Goal: Task Accomplishment & Management: Manage account settings

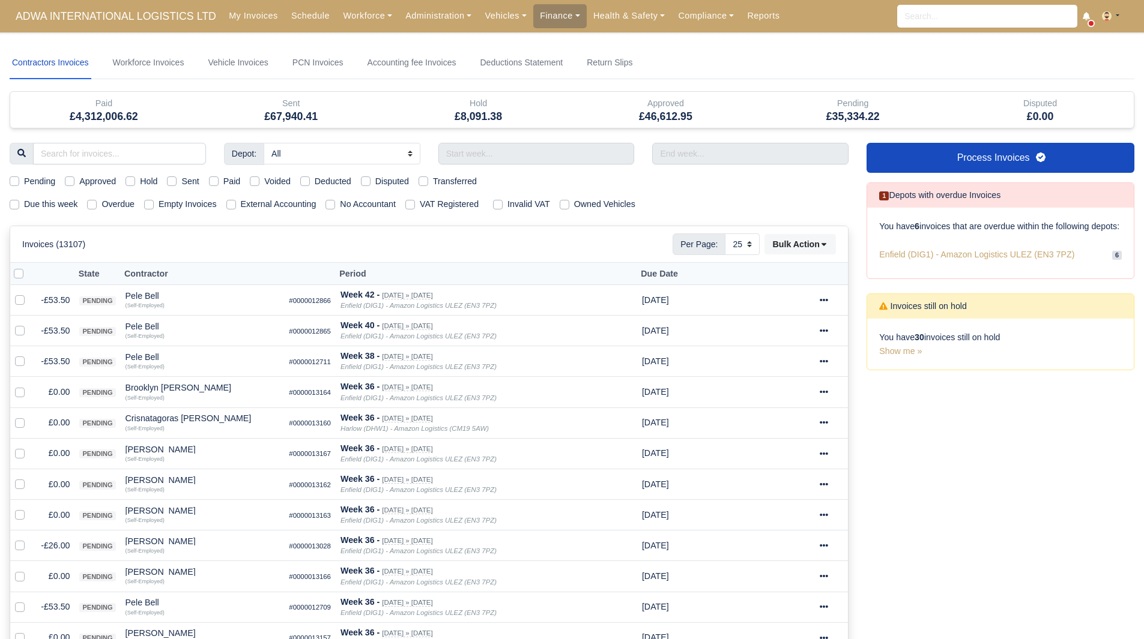
select select "25"
click at [938, 170] on link "Process Invoices" at bounding box center [1000, 158] width 268 height 30
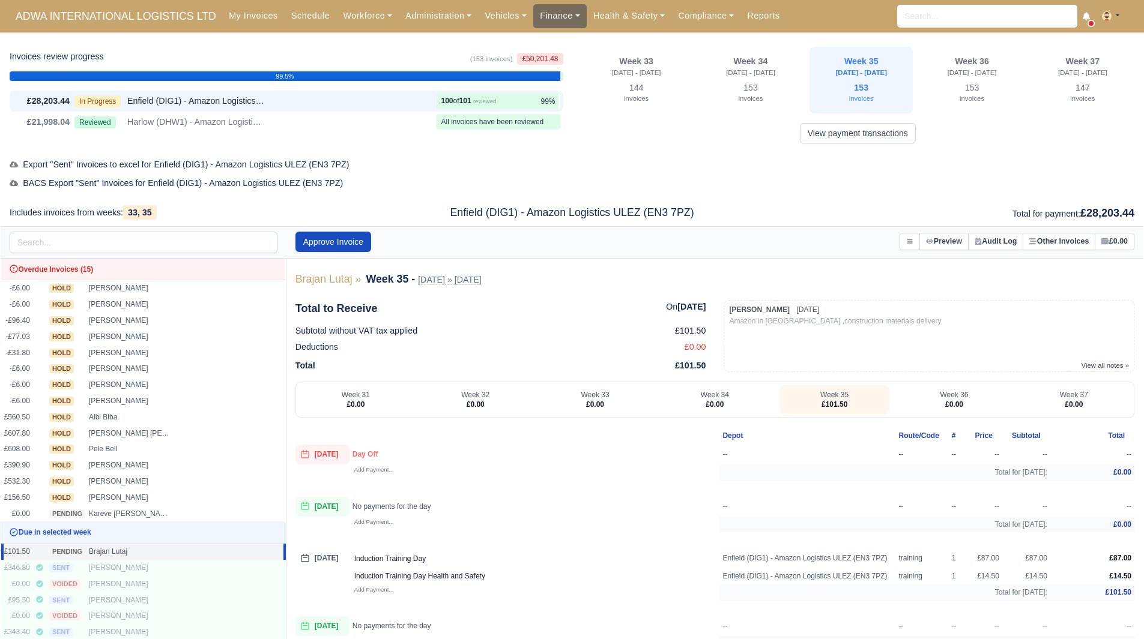
click at [546, 20] on link "Finance" at bounding box center [559, 15] width 53 height 23
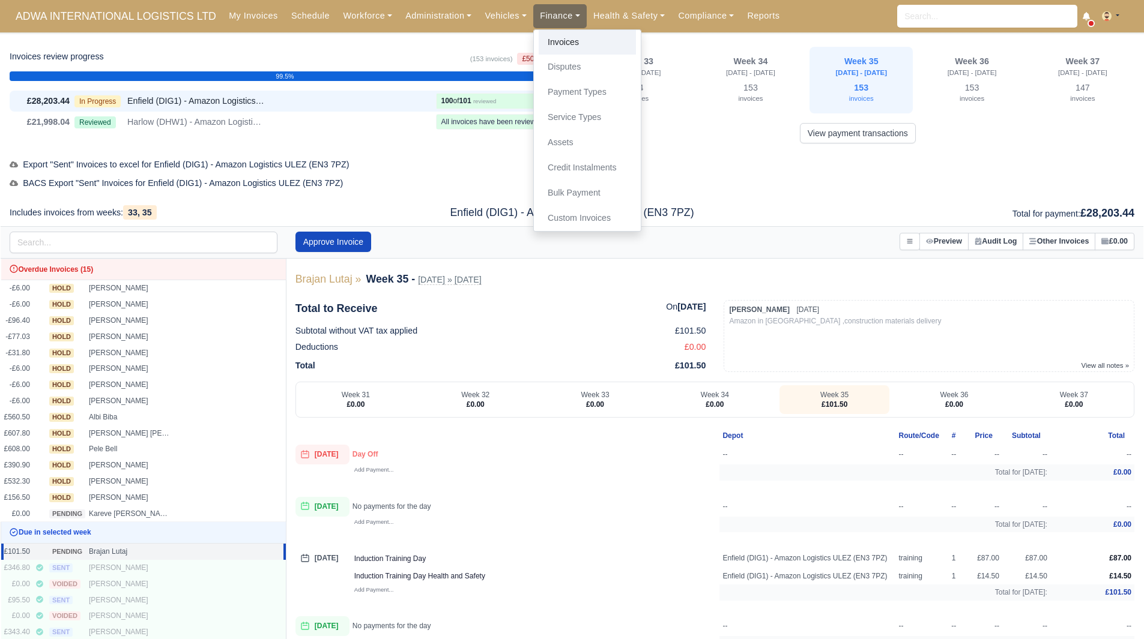
click at [550, 43] on link "Invoices" at bounding box center [587, 42] width 97 height 25
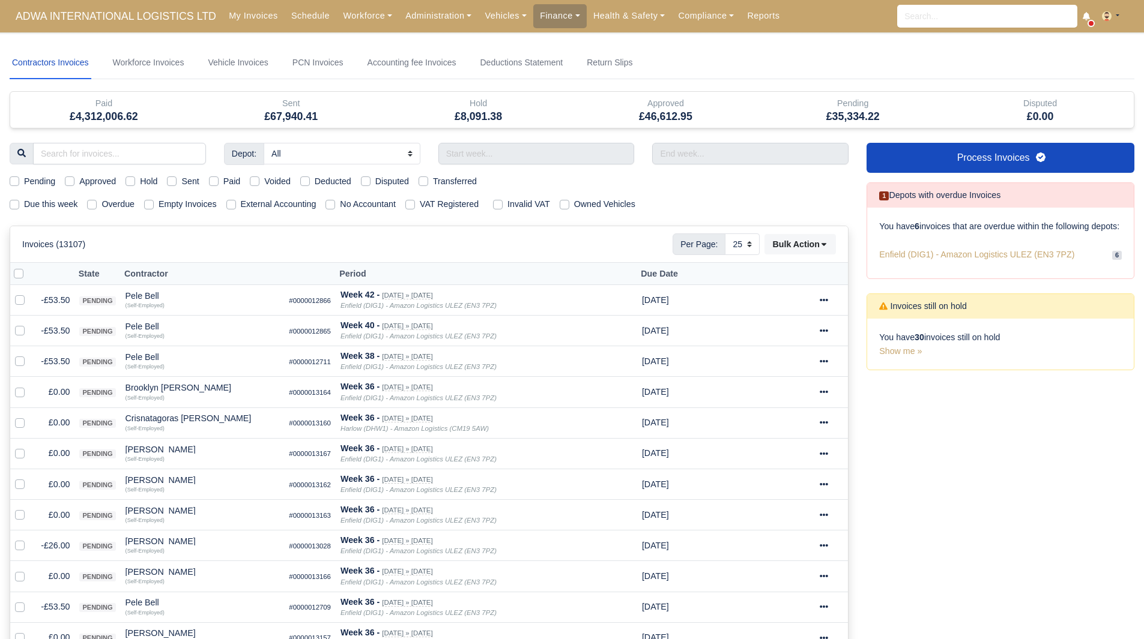
select select "25"
click at [67, 210] on label "Due this week" at bounding box center [50, 205] width 53 height 14
click at [19, 207] on input "Due this week" at bounding box center [15, 203] width 10 height 10
checkbox input "true"
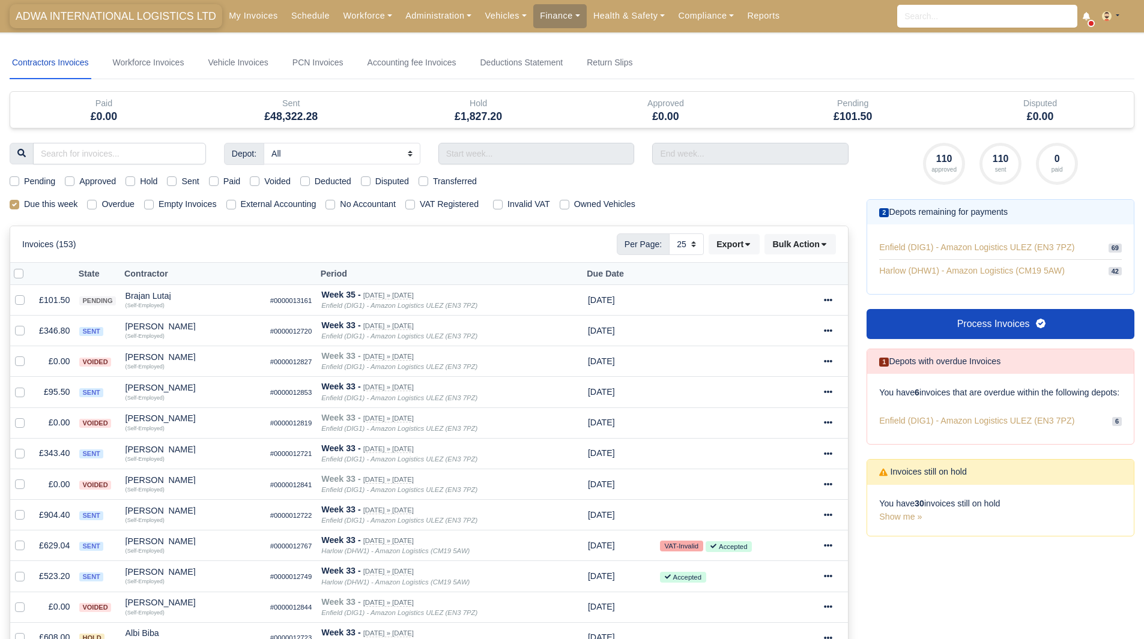
click at [67, 21] on span "ADWA INTERNATIONAL LOGISTICS LTD" at bounding box center [116, 16] width 213 height 24
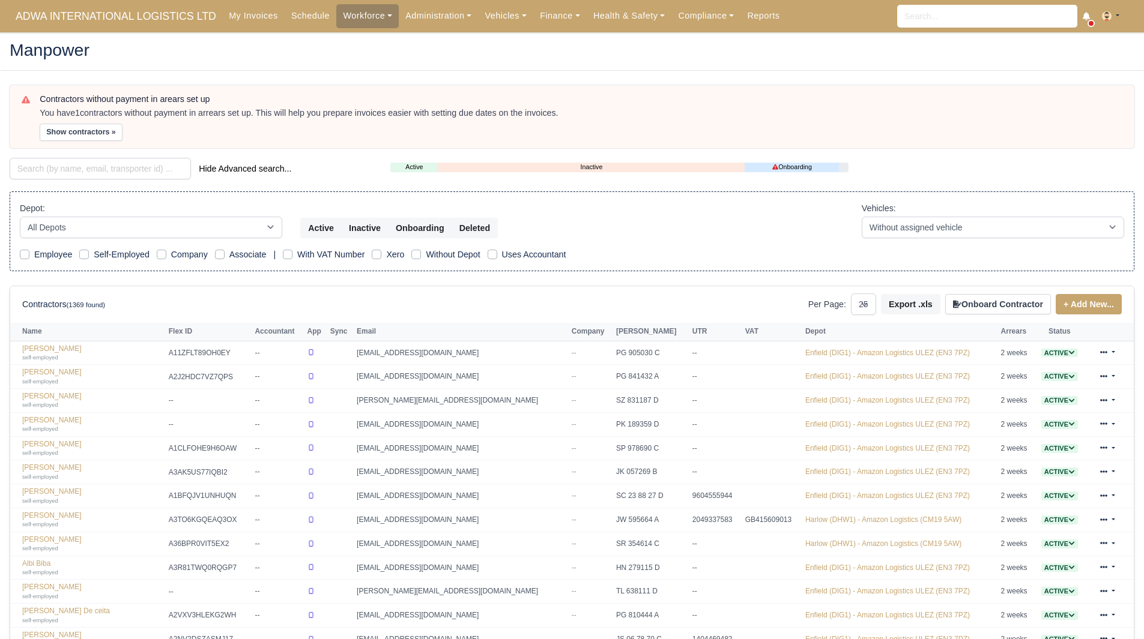
select select "25"
click at [108, 136] on button "Show contractors »" at bounding box center [81, 132] width 83 height 17
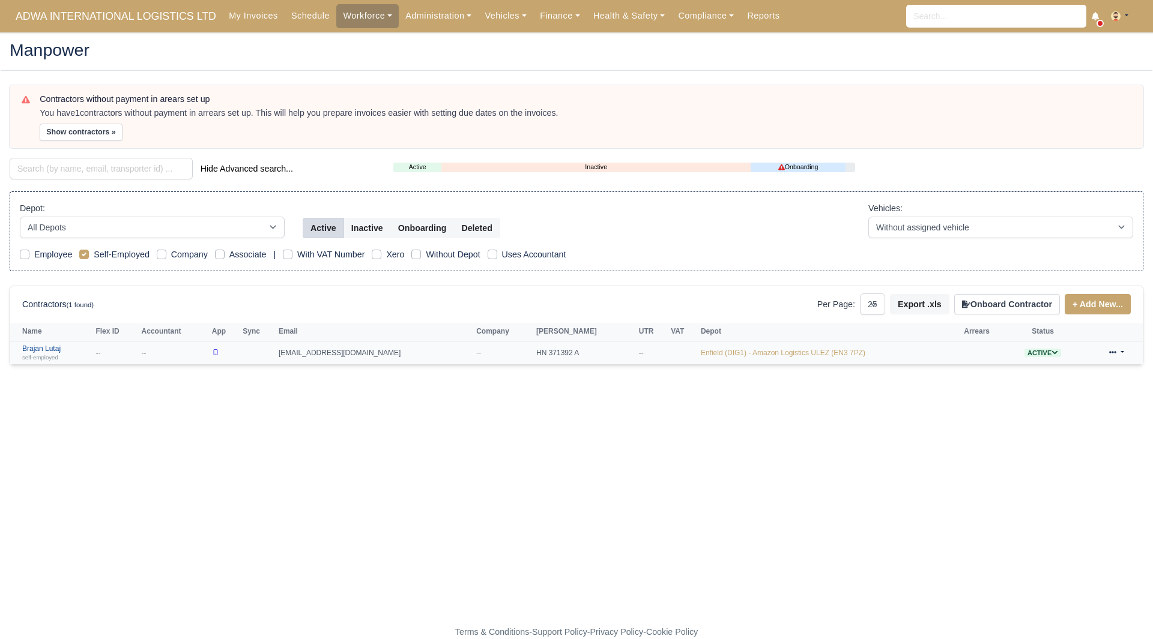
click at [54, 346] on link "Brajan Lutaj self-employed" at bounding box center [55, 353] width 67 height 17
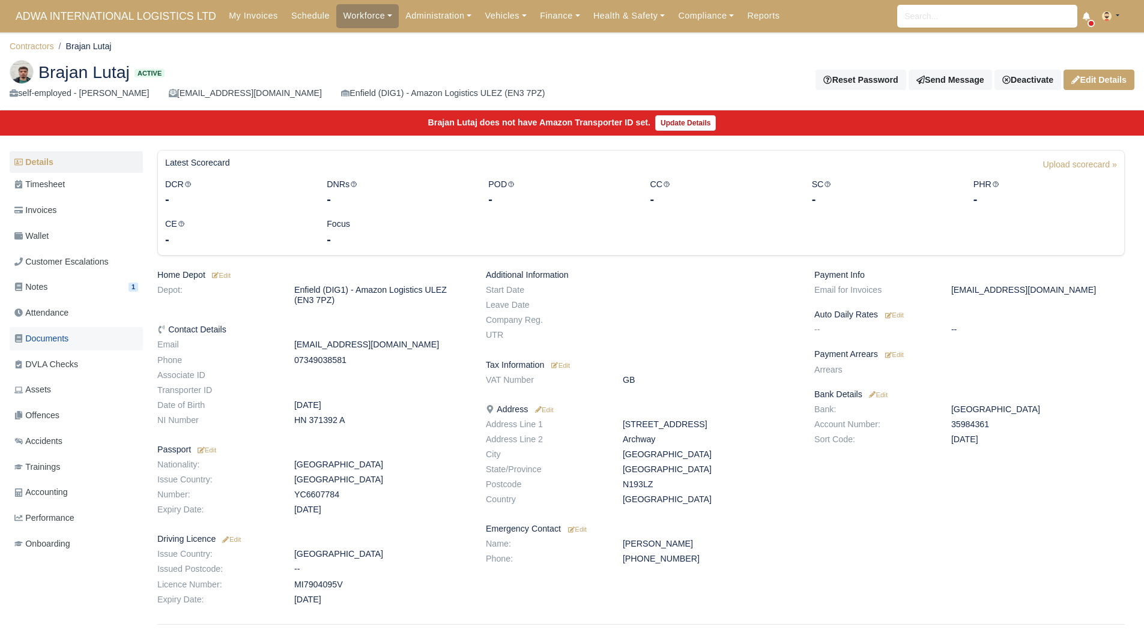
click at [84, 331] on link "Documents" at bounding box center [76, 338] width 133 height 23
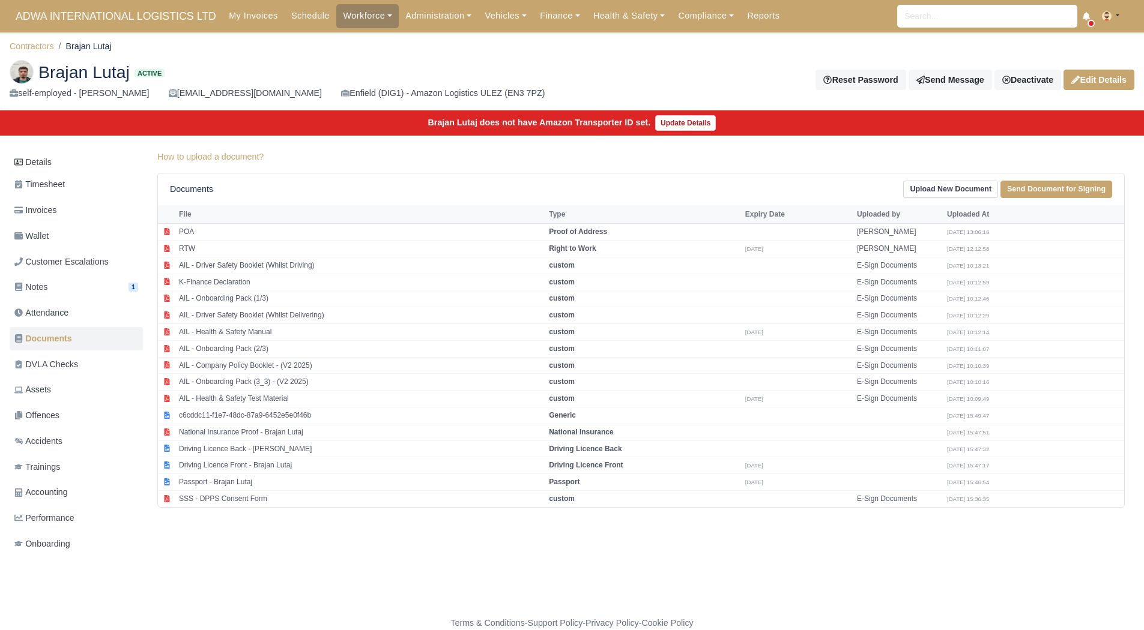
scroll to position [9, 0]
click at [250, 475] on td "Passport - Brajan Lutaj" at bounding box center [361, 482] width 370 height 17
select select "passport"
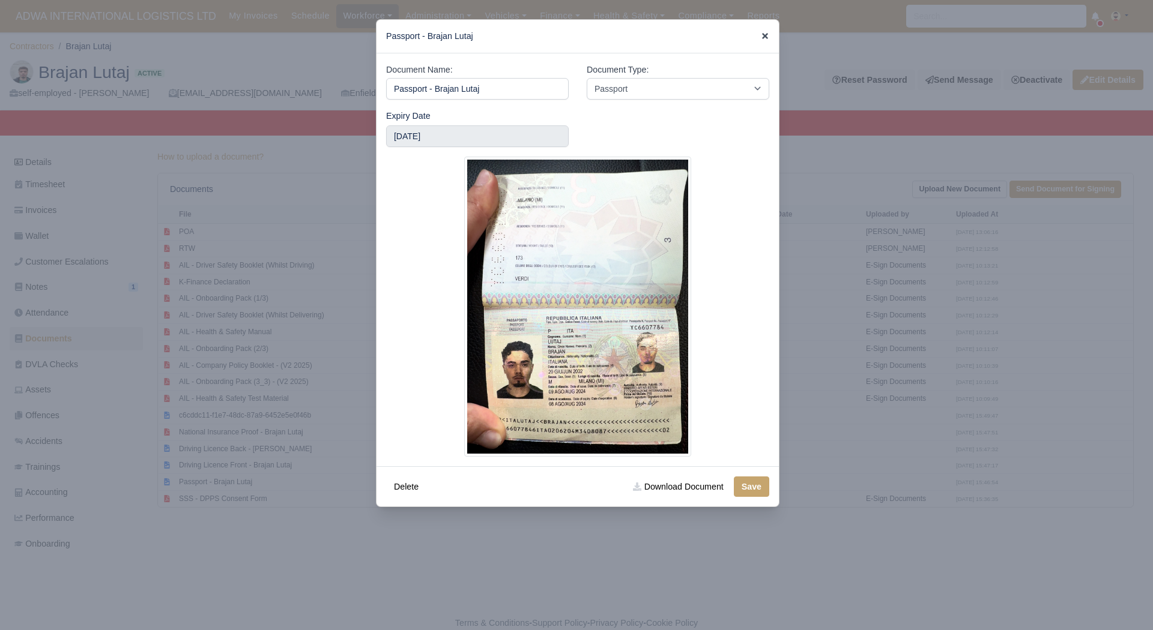
click at [761, 33] on icon at bounding box center [765, 36] width 8 height 8
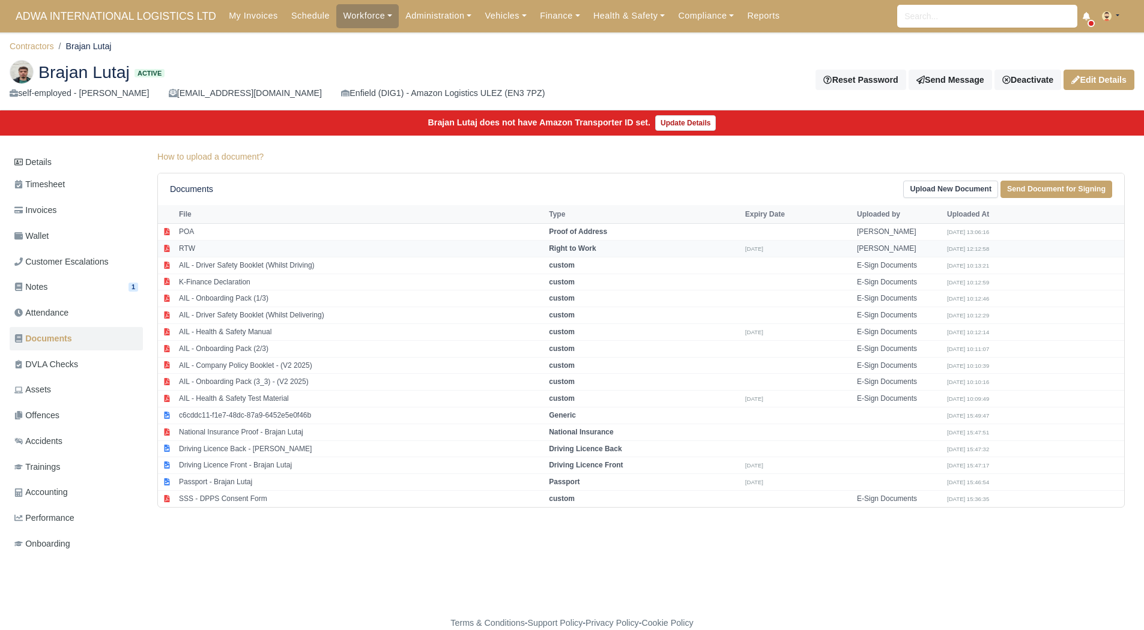
click at [236, 245] on td "RTW" at bounding box center [361, 248] width 370 height 17
select select "right-to-work"
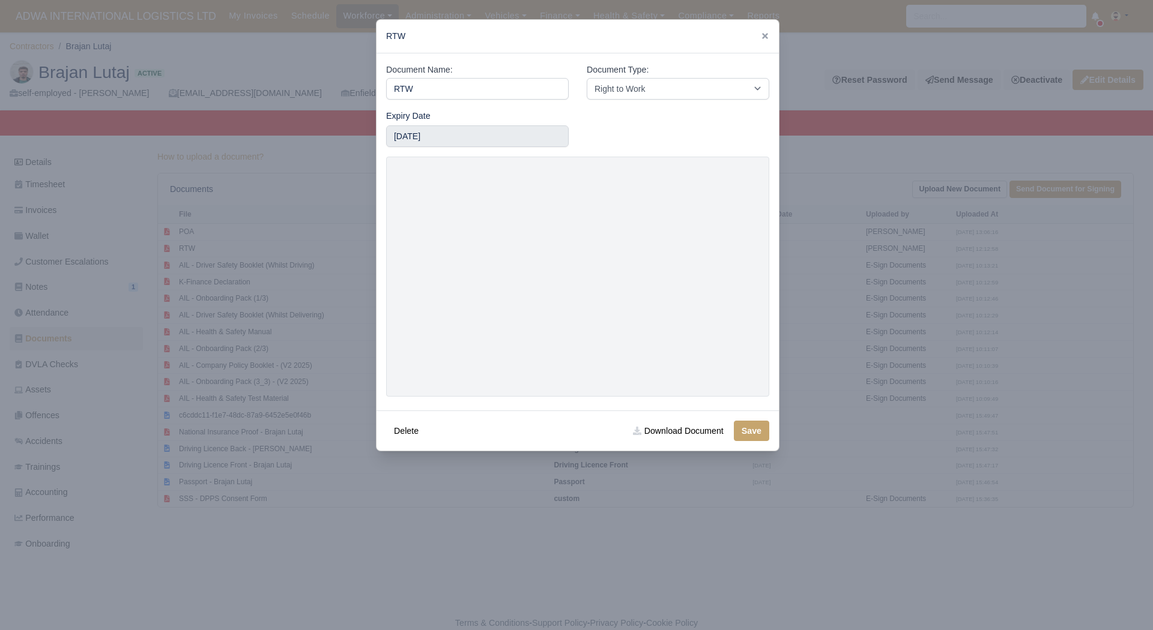
click at [902, 279] on div at bounding box center [576, 315] width 1153 height 630
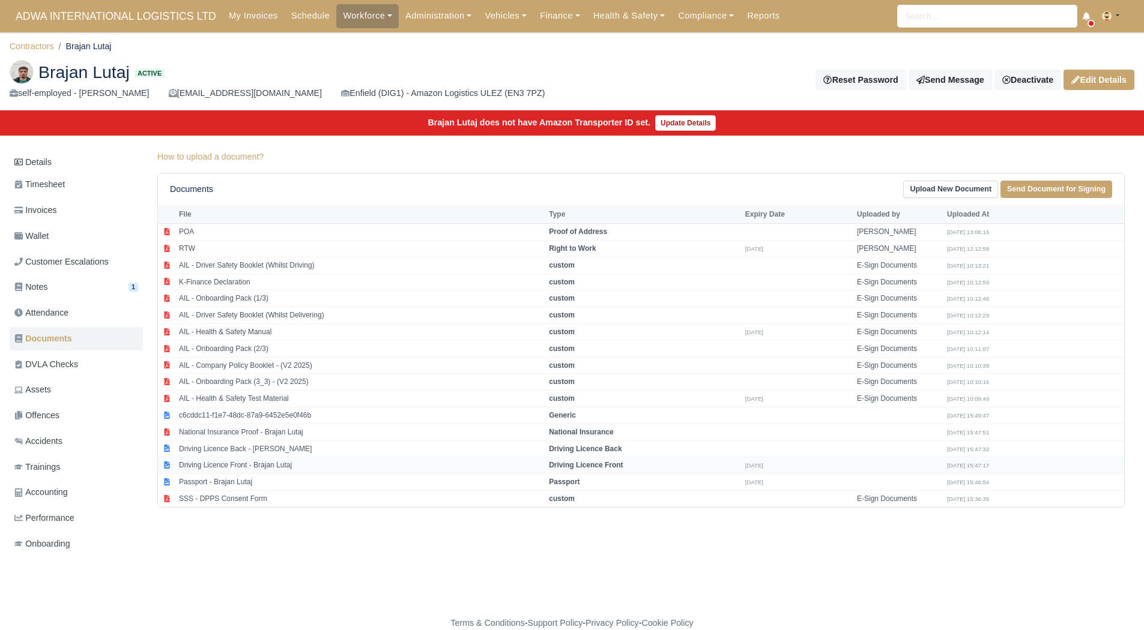
click at [258, 458] on td "Driving Licence Front - Brajan Lutaj" at bounding box center [361, 466] width 370 height 17
select select "driving-licence-front"
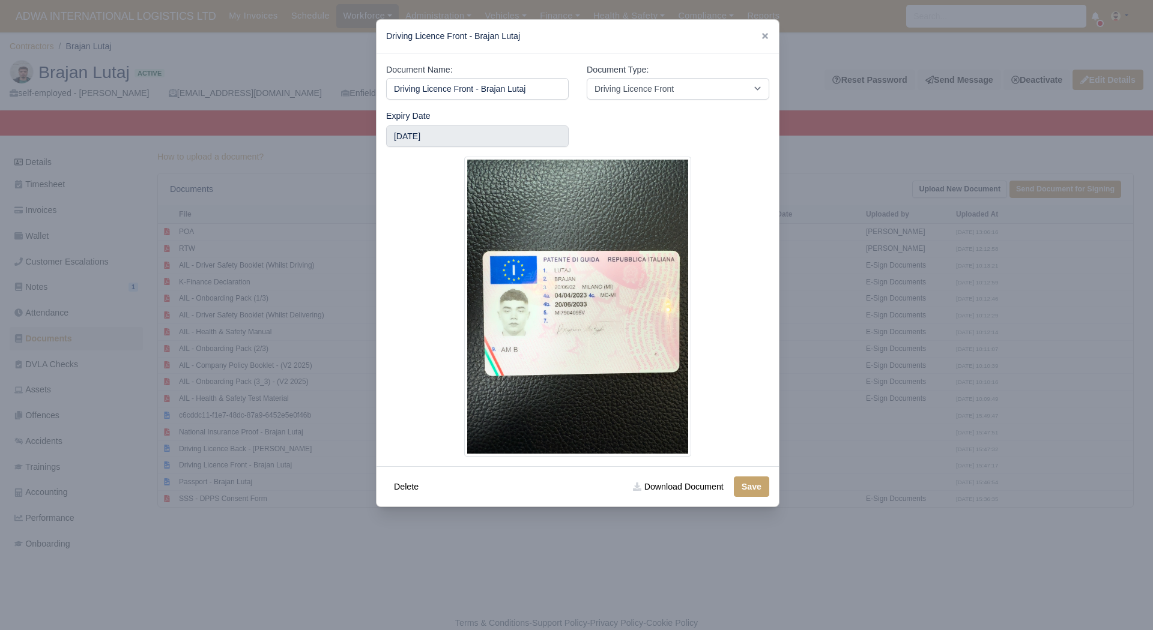
click at [853, 343] on div at bounding box center [576, 315] width 1153 height 630
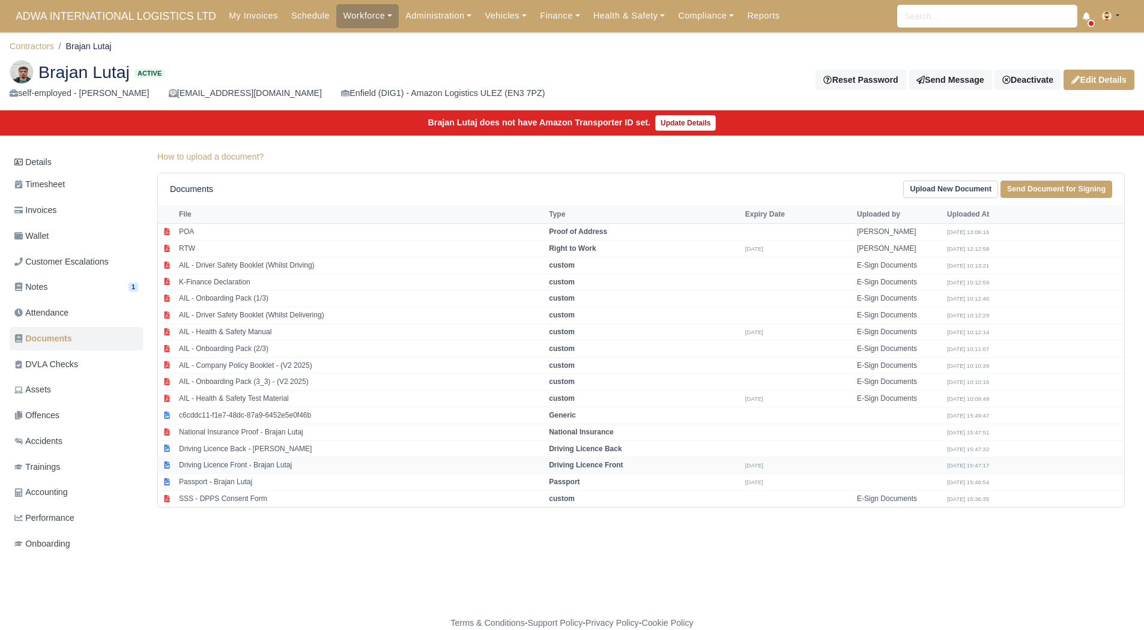
click at [264, 458] on td "Driving Licence Front - Brajan Lutaj" at bounding box center [361, 466] width 370 height 17
select select "driving-licence-front"
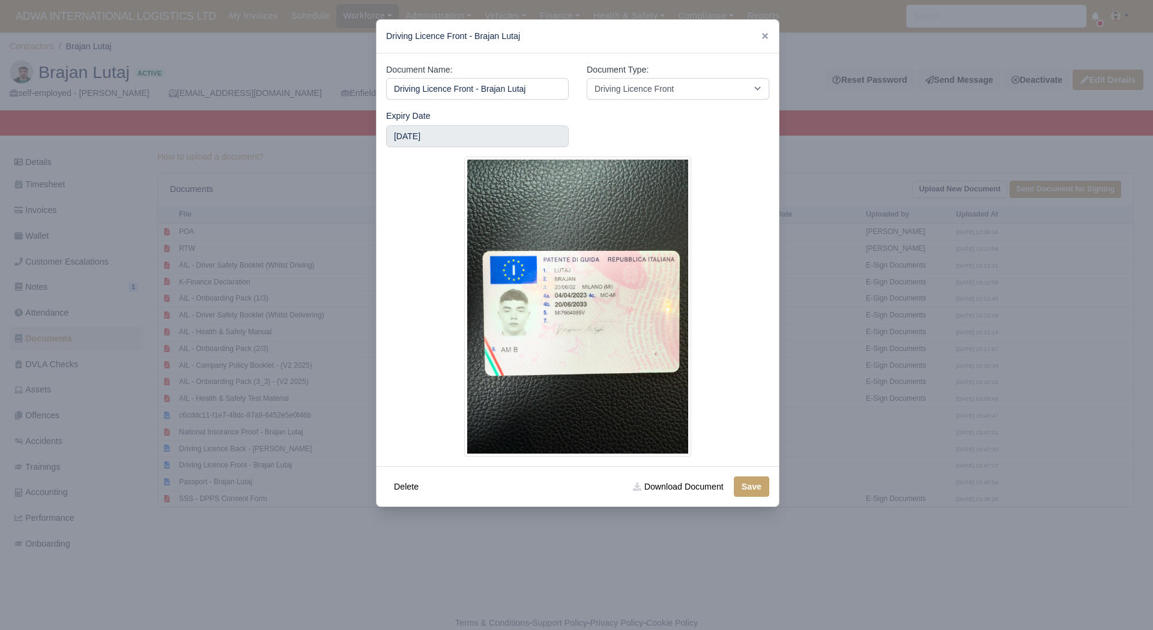
click at [851, 367] on div at bounding box center [576, 315] width 1153 height 630
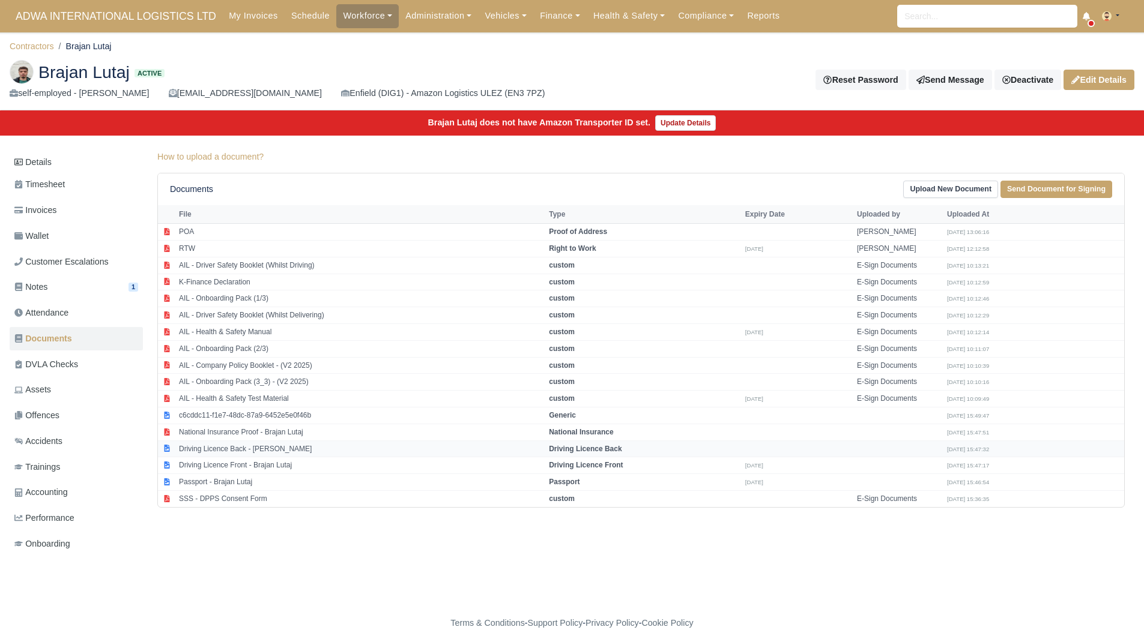
click at [278, 444] on td "Driving Licence Back - [PERSON_NAME]" at bounding box center [361, 449] width 370 height 17
select select "driving-licence-back"
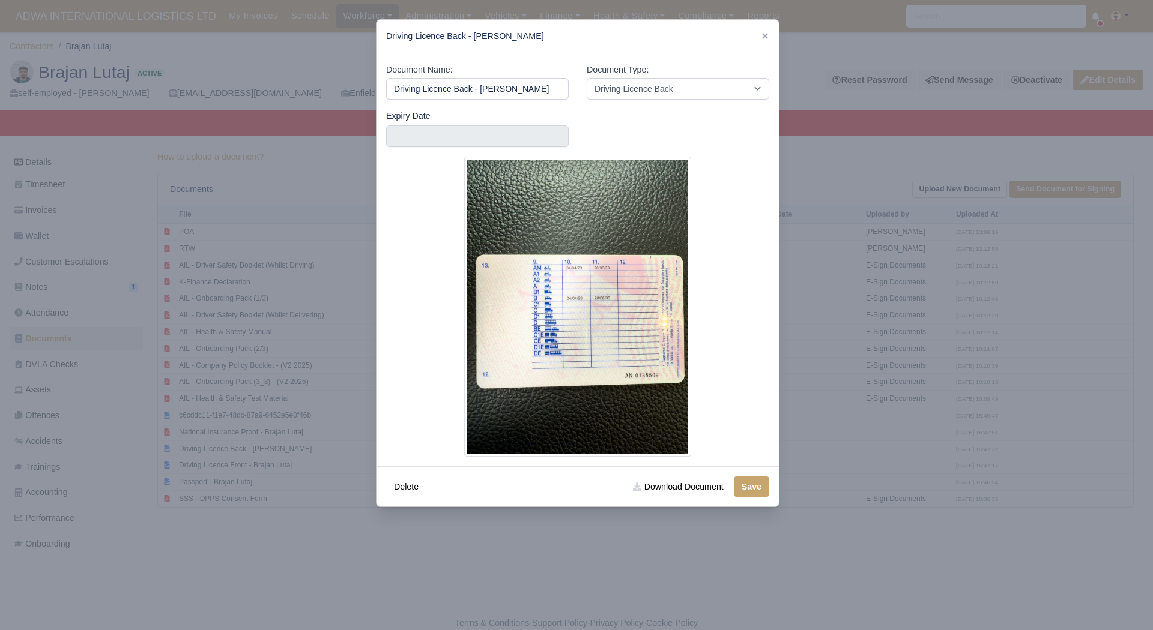
click at [812, 361] on div at bounding box center [576, 315] width 1153 height 630
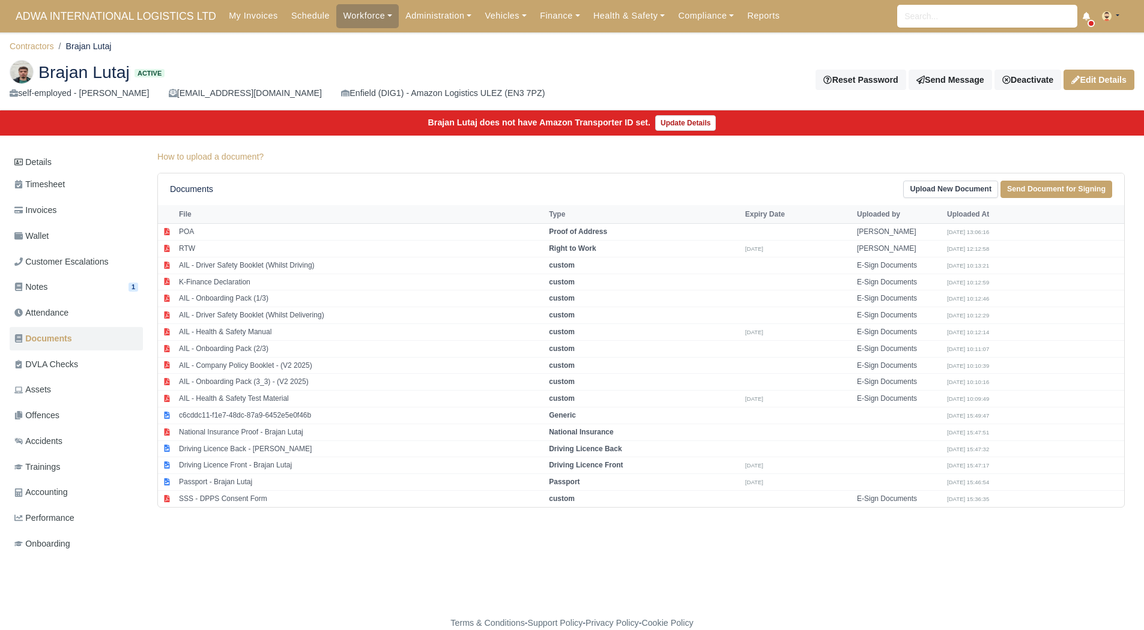
click at [571, 50] on div "Brajan Lutaj Active self-employed - [PERSON_NAME] [EMAIL_ADDRESS][DOMAIN_NAME] …" at bounding box center [572, 80] width 1143 height 60
click at [538, 4] on link "Finance" at bounding box center [559, 15] width 53 height 23
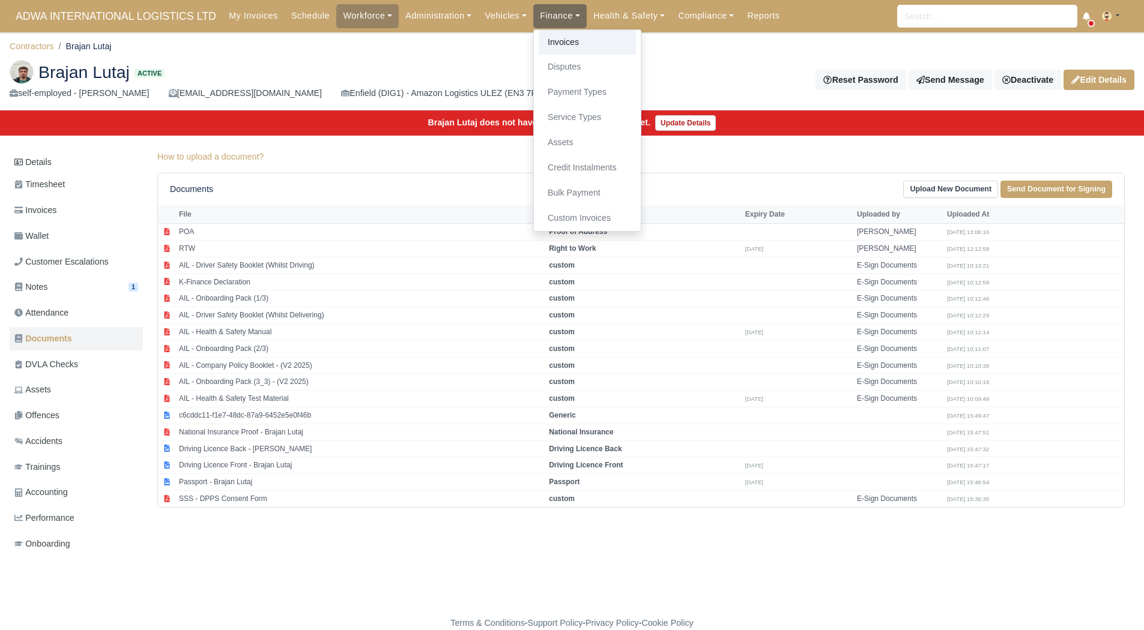
click at [546, 30] on link "Invoices" at bounding box center [587, 42] width 97 height 25
